Goal: Information Seeking & Learning: Learn about a topic

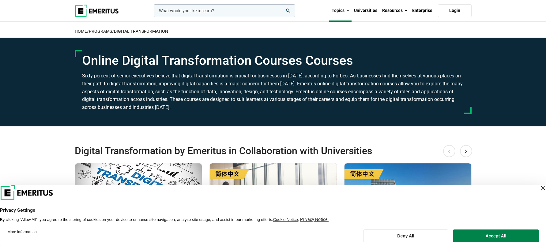
click at [408, 236] on button "Deny All" at bounding box center [405, 236] width 85 height 13
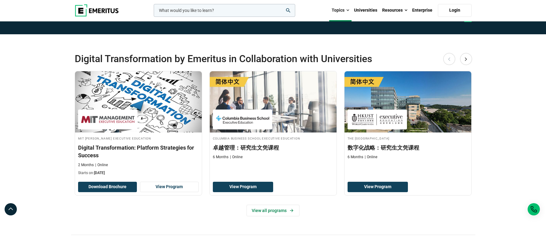
scroll to position [92, 0]
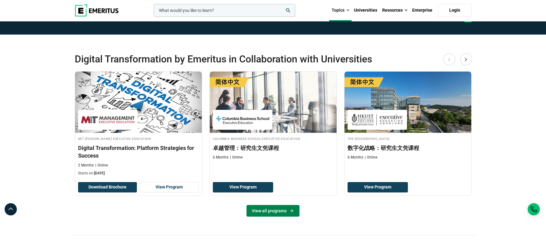
click at [264, 209] on link "View all programs" at bounding box center [272, 211] width 53 height 12
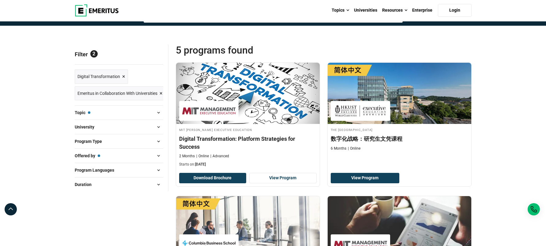
scroll to position [61, 0]
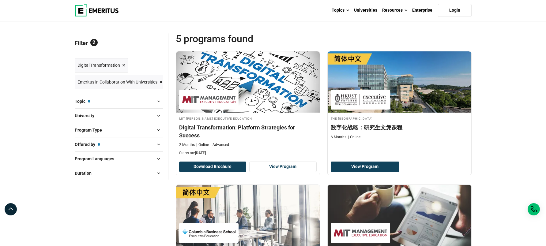
click at [141, 172] on button "Duration" at bounding box center [119, 173] width 88 height 9
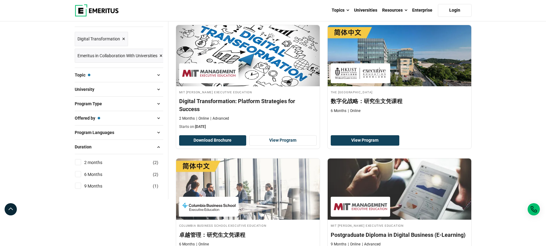
scroll to position [122, 0]
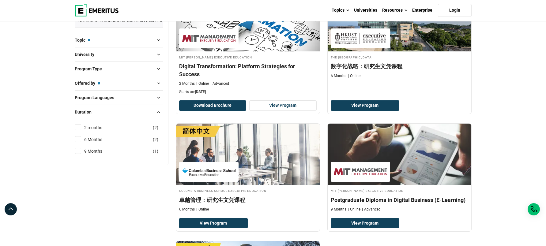
click at [76, 143] on li "6 Months ( 2 )" at bounding box center [119, 140] width 88 height 12
click at [77, 140] on input "6 Months ( 2 )" at bounding box center [78, 139] width 6 height 6
checkbox input "true"
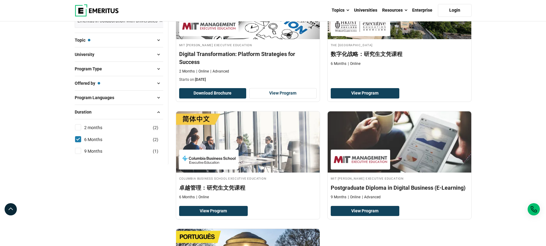
click at [77, 152] on input "9 Months ( 1 )" at bounding box center [78, 151] width 6 height 6
checkbox input "true"
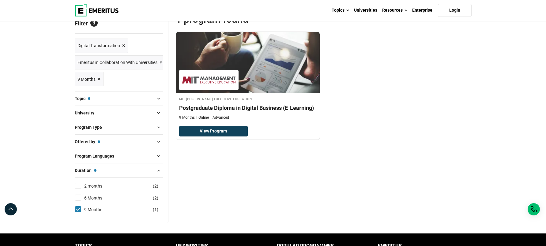
scroll to position [92, 0]
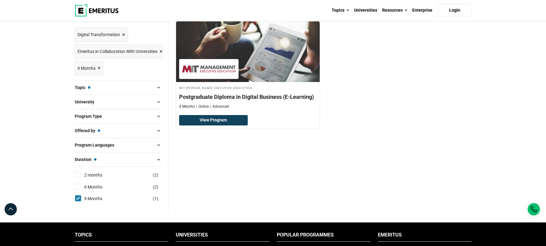
click at [263, 97] on h4 "Postgraduate Diploma in Digital Business (E-Learning)" at bounding box center [247, 97] width 137 height 8
